Goal: Complete application form

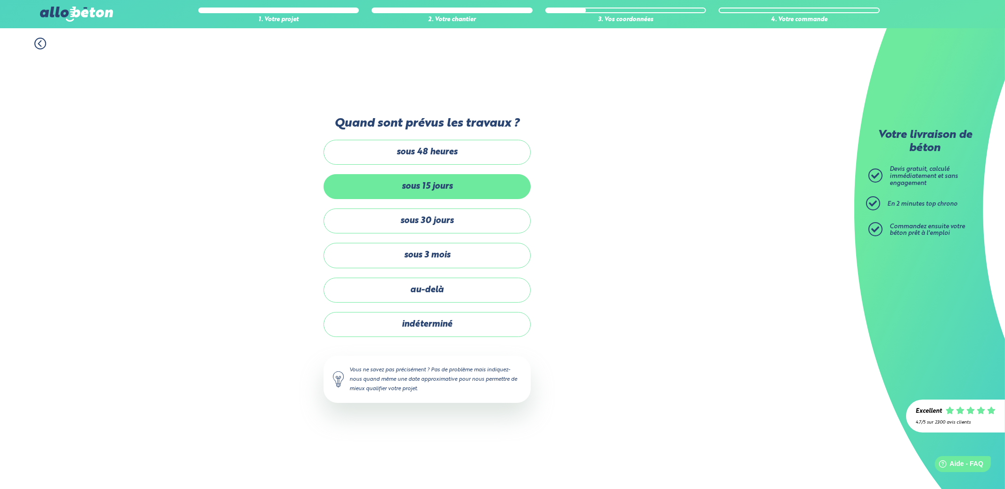
click at [392, 184] on label "sous 15 jours" at bounding box center [427, 186] width 207 height 25
click at [0, 0] on input "sous 15 jours" at bounding box center [0, 0] width 0 height 0
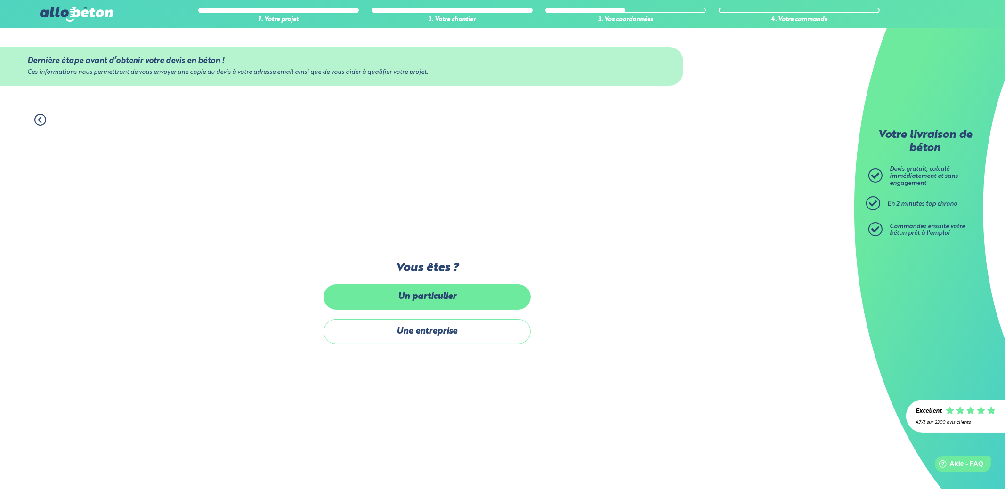
click at [447, 299] on label "Un particulier" at bounding box center [427, 296] width 207 height 25
click at [0, 0] on input "Un particulier" at bounding box center [0, 0] width 0 height 0
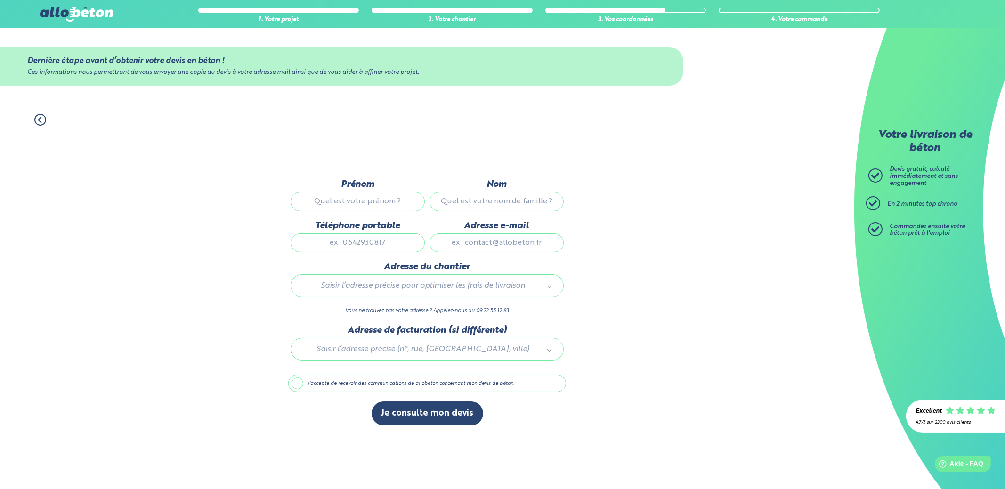
click at [363, 196] on input "Prénom" at bounding box center [358, 201] width 134 height 19
type input "[PERSON_NAME]"
click at [467, 207] on input "Nom" at bounding box center [497, 201] width 134 height 19
type input "HOHL"
click at [394, 246] on input "Téléphone portable" at bounding box center [358, 243] width 134 height 19
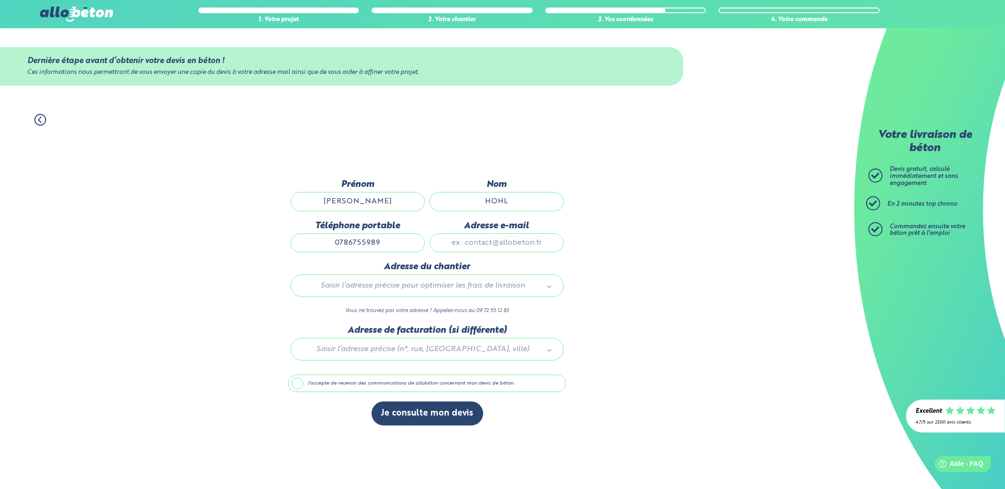
type input "0786755989"
click at [492, 246] on input "Adresse e-mail" at bounding box center [497, 243] width 134 height 19
type input "[PERSON_NAME][EMAIL_ADDRESS][DOMAIN_NAME]"
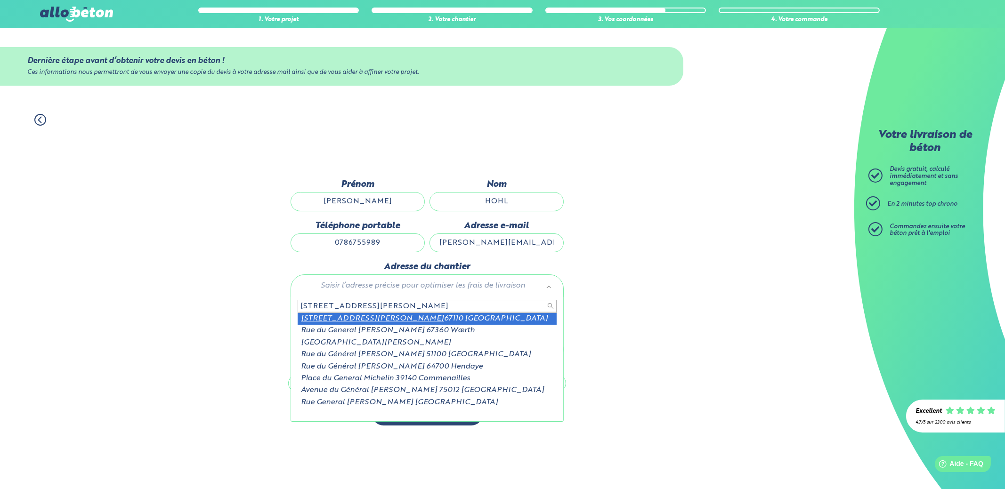
type input "[STREET_ADDRESS][PERSON_NAME]"
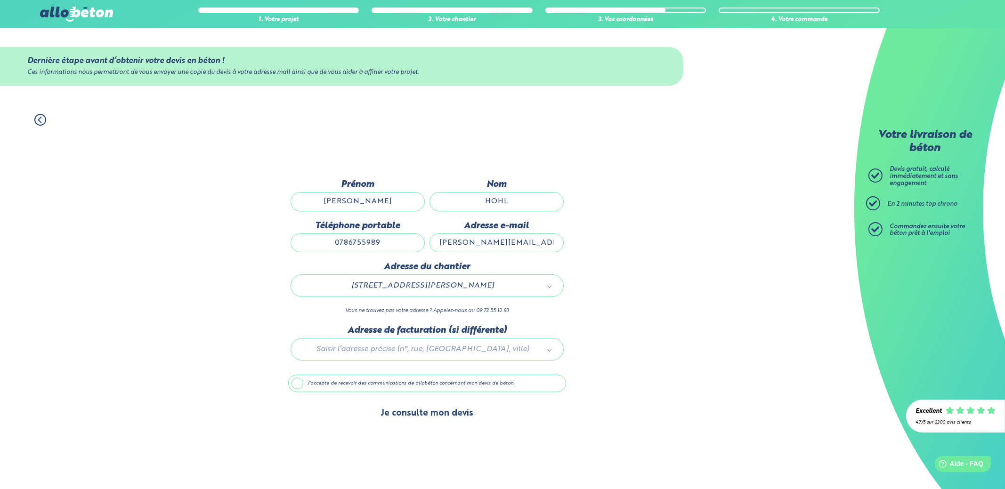
click at [425, 417] on button "Je consulte mon devis" at bounding box center [428, 414] width 112 height 24
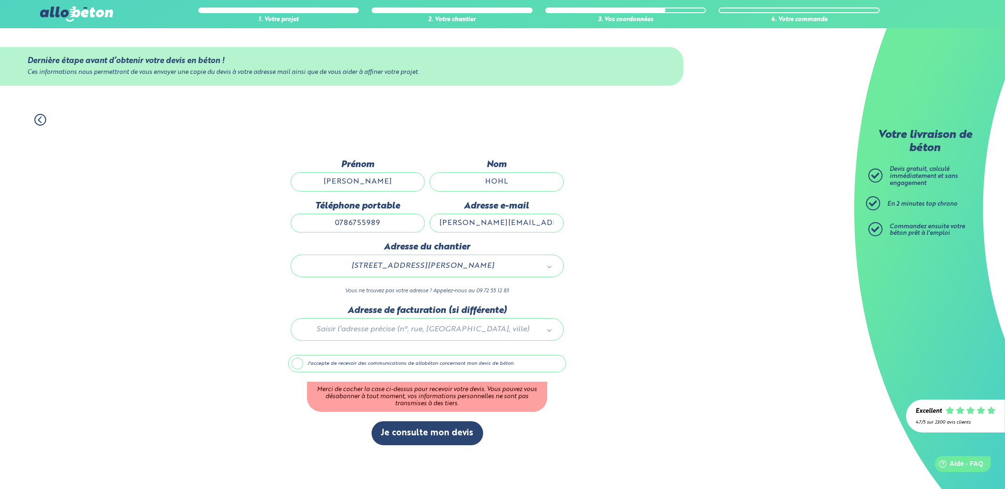
click at [299, 360] on label "J'accepte de recevoir des communications de allobéton concernant mon devis de b…" at bounding box center [427, 364] width 278 height 18
click at [0, 0] on input "J'accepte de recevoir des communications de allobéton concernant mon devis de b…" at bounding box center [0, 0] width 0 height 0
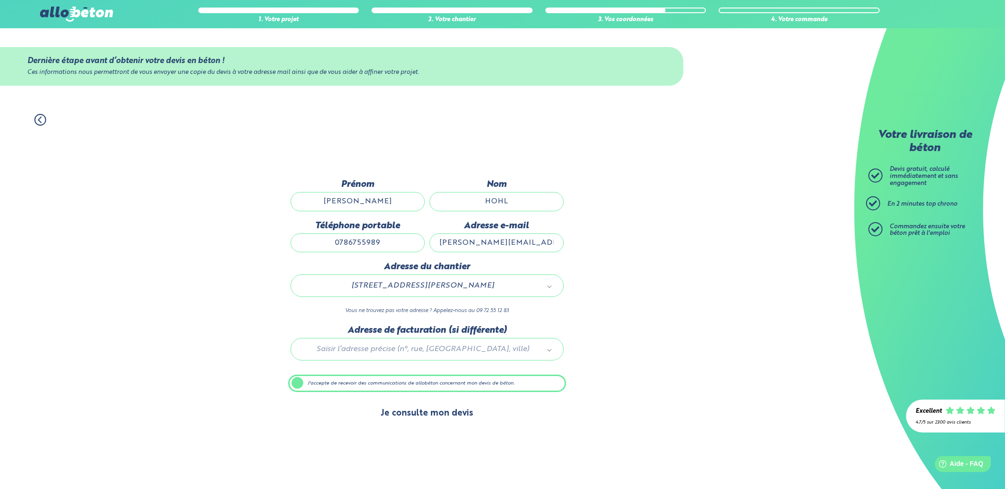
click at [424, 417] on button "Je consulte mon devis" at bounding box center [428, 414] width 112 height 24
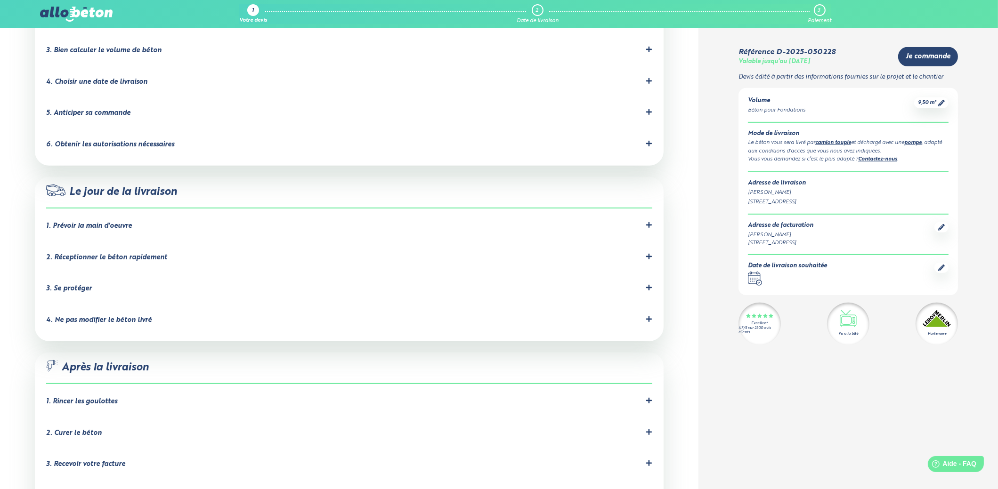
scroll to position [753, 0]
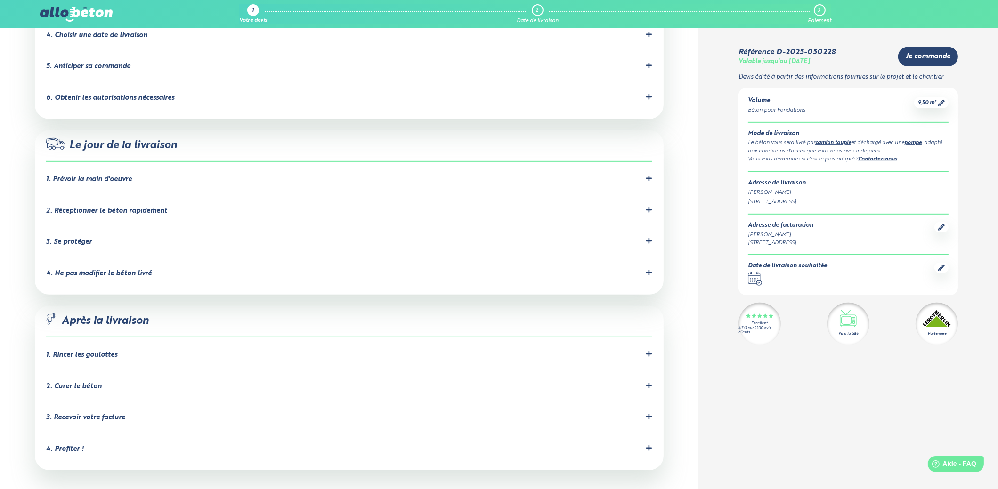
click at [102, 176] on div "1. Prévoir la main d'oeuvre" at bounding box center [89, 180] width 86 height 8
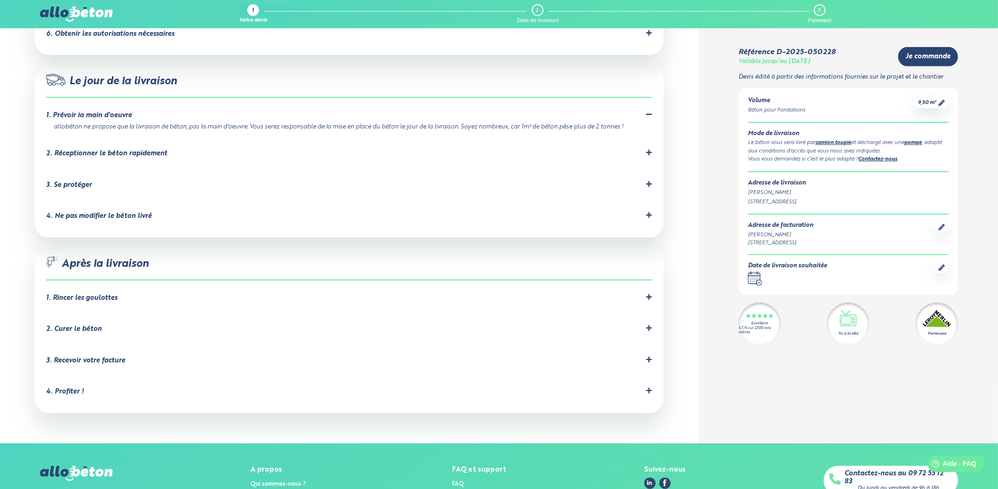
scroll to position [800, 0]
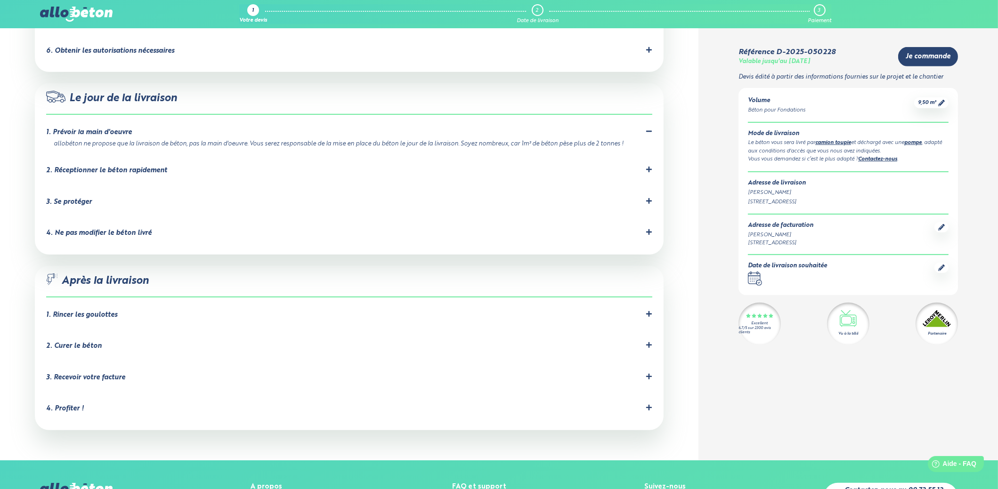
click at [115, 167] on div "2. Réceptionner le béton rapidement" at bounding box center [106, 171] width 121 height 8
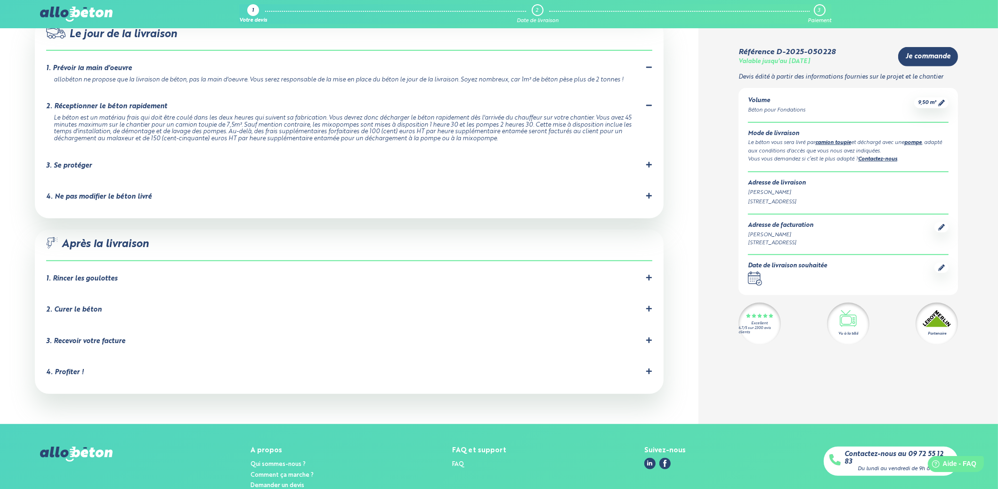
scroll to position [877, 0]
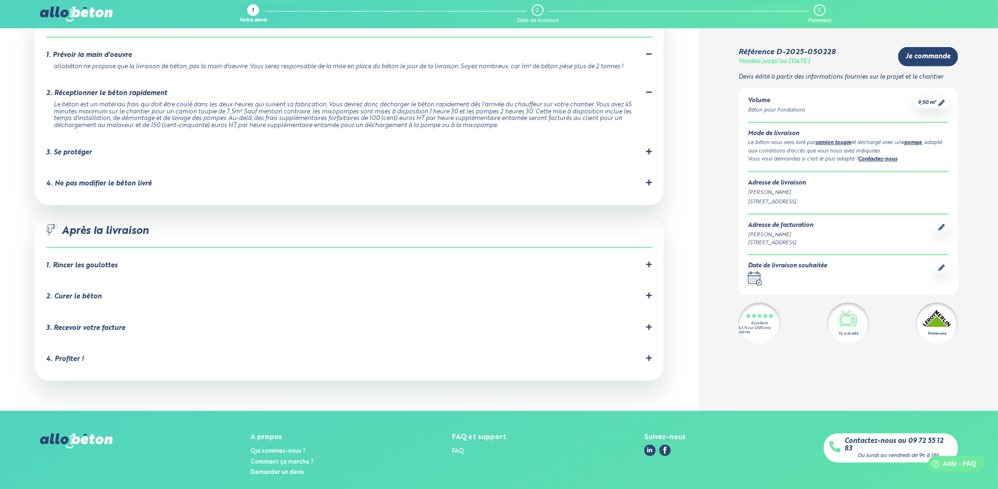
click at [94, 262] on div "1. Rincer les goulottes" at bounding box center [81, 266] width 71 height 8
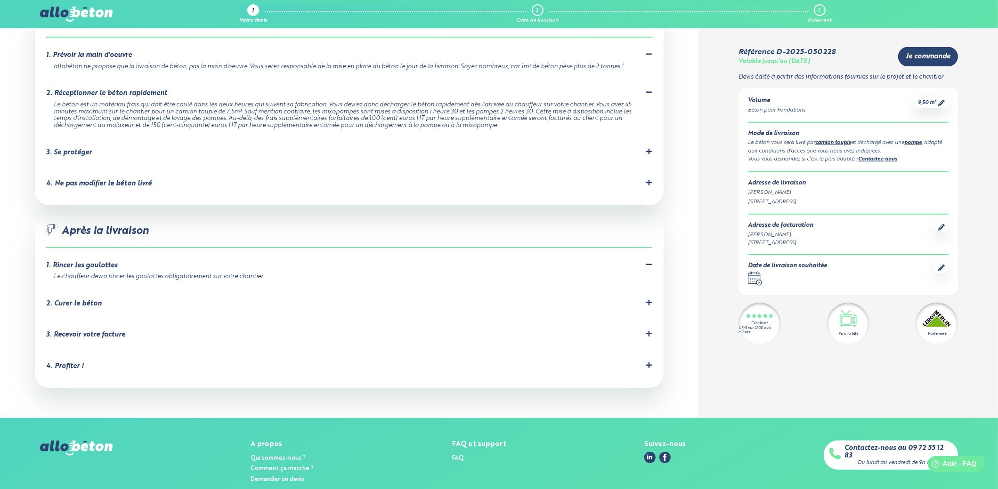
click at [82, 300] on div "2. Curer le béton" at bounding box center [74, 304] width 56 height 8
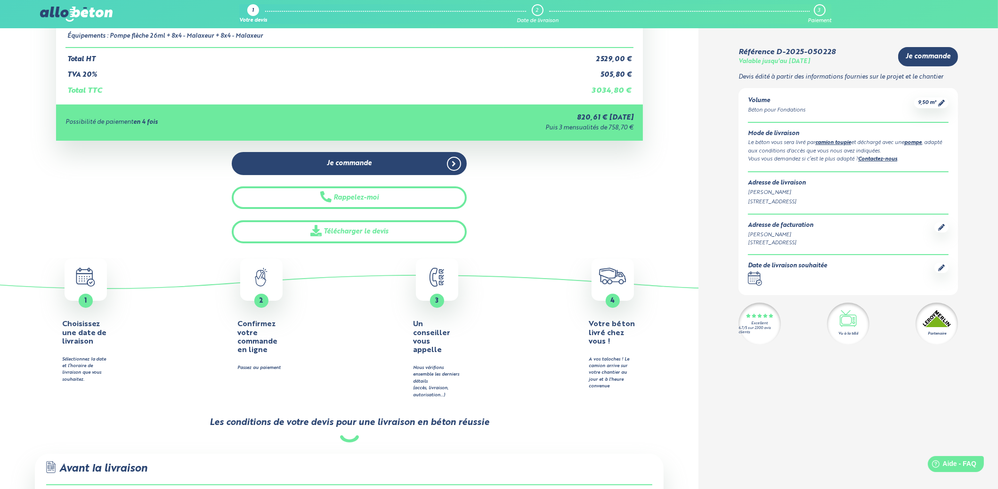
scroll to position [0, 0]
